Goal: Transaction & Acquisition: Purchase product/service

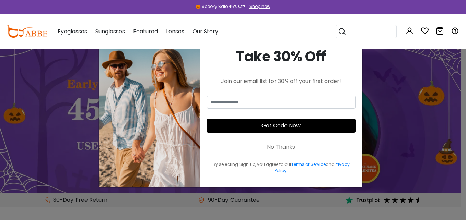
click at [289, 147] on div "No Thanks" at bounding box center [281, 147] width 28 height 8
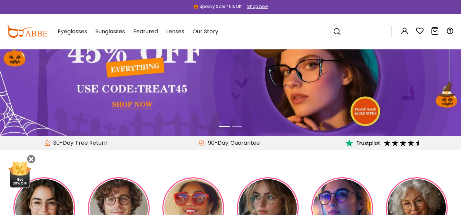
scroll to position [46, 0]
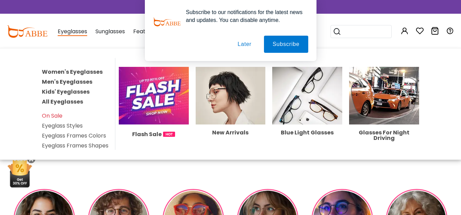
click at [75, 81] on link "Men's Eyeglasses" at bounding box center [67, 82] width 50 height 8
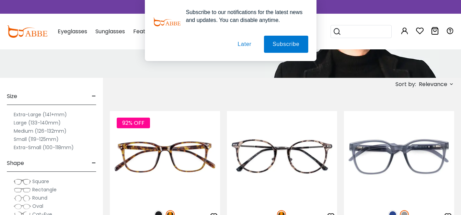
click at [33, 114] on label "Extra-Large (141+mm)" at bounding box center [40, 114] width 53 height 8
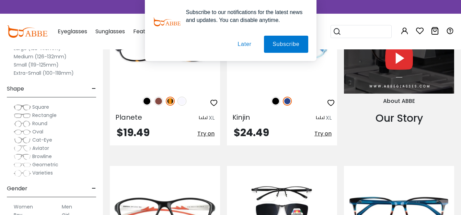
scroll to position [755, 0]
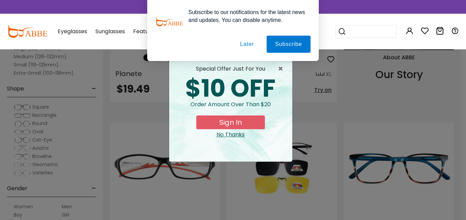
click at [253, 44] on button "Later" at bounding box center [247, 44] width 31 height 17
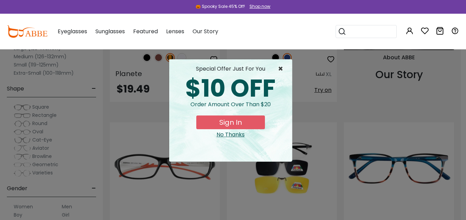
click at [278, 68] on span "×" at bounding box center [282, 69] width 9 height 8
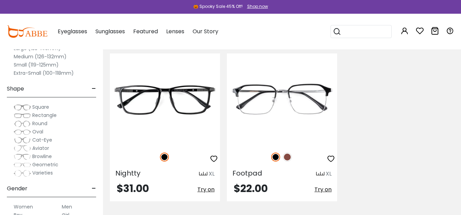
scroll to position [2515, 0]
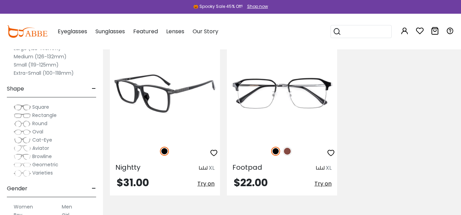
click at [162, 102] on img at bounding box center [165, 94] width 110 height 92
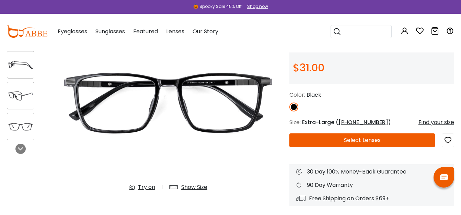
scroll to position [69, 0]
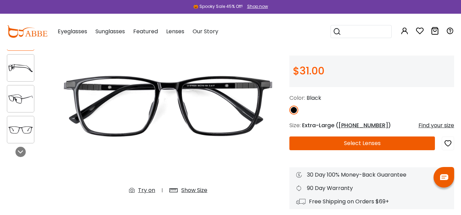
click at [381, 141] on button "Select Lenses" at bounding box center [361, 144] width 145 height 14
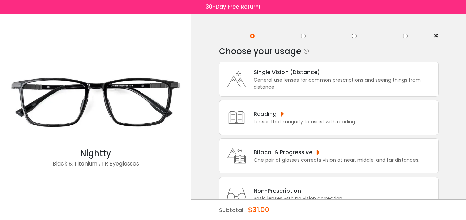
click at [297, 84] on div "General use lenses for common prescriptions and seeing things from distance." at bounding box center [343, 83] width 181 height 14
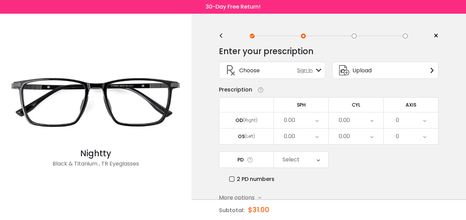
click at [318, 70] on icon at bounding box center [318, 70] width 5 height 5
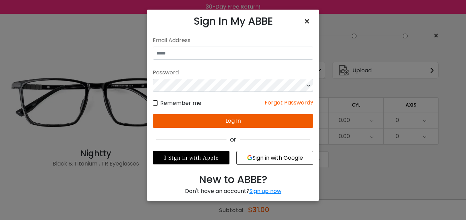
click at [305, 21] on span "×" at bounding box center [308, 21] width 10 height 15
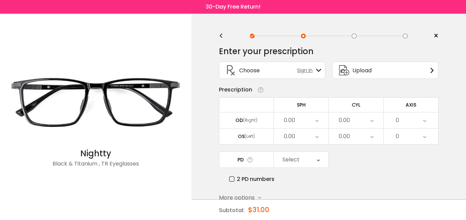
click at [430, 70] on icon at bounding box center [431, 70] width 5 height 5
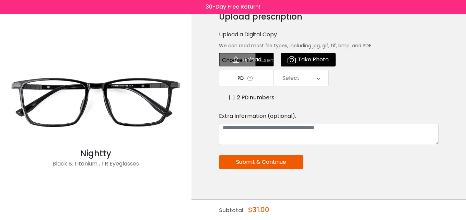
scroll to position [45, 0]
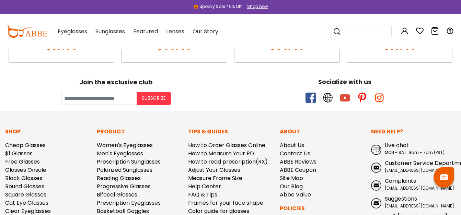
scroll to position [652, 0]
